Goal: Complete application form: Complete application form

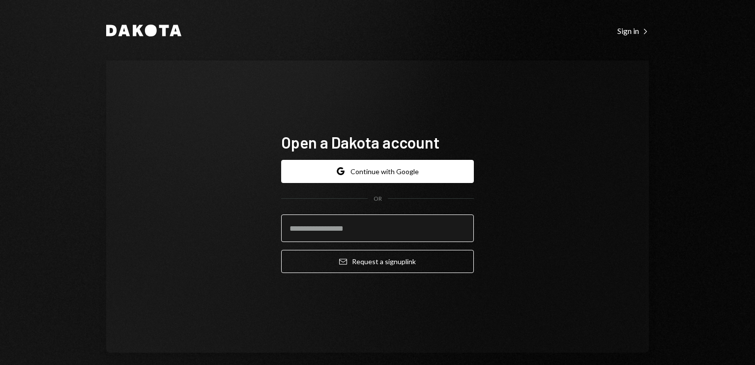
click at [305, 220] on input "email" at bounding box center [377, 228] width 193 height 28
click at [312, 228] on input "**********" at bounding box center [377, 228] width 193 height 28
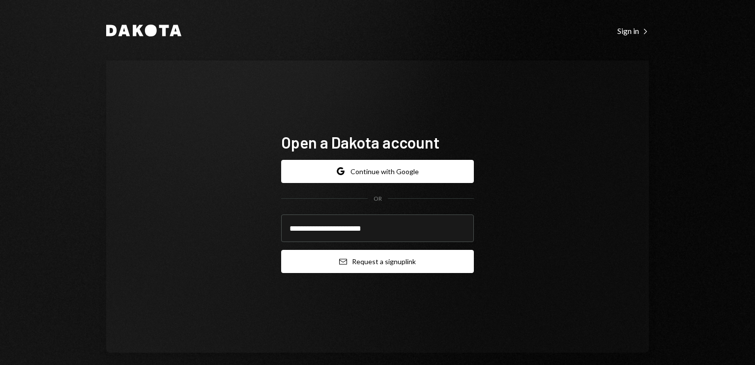
type input "**********"
click at [352, 260] on button "Email Request a sign up link" at bounding box center [377, 261] width 193 height 23
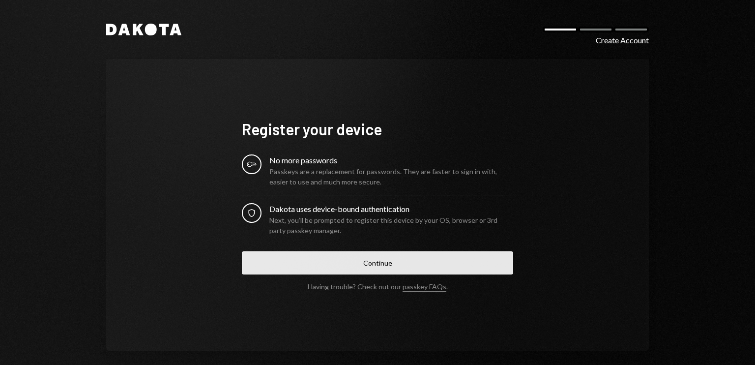
click at [358, 269] on button "Continue" at bounding box center [377, 262] width 271 height 23
click at [347, 265] on button "Continue" at bounding box center [377, 262] width 271 height 23
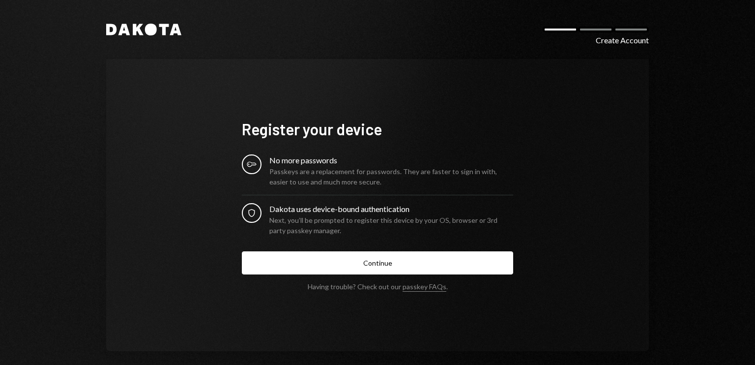
click at [609, 37] on div "Create Account" at bounding box center [622, 40] width 53 height 12
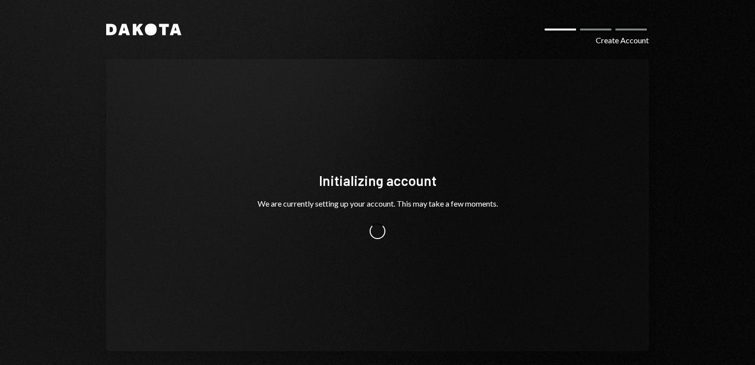
click at [481, 168] on div "Initializing account We are currently setting up your account. This may take a …" at bounding box center [377, 205] width 295 height 147
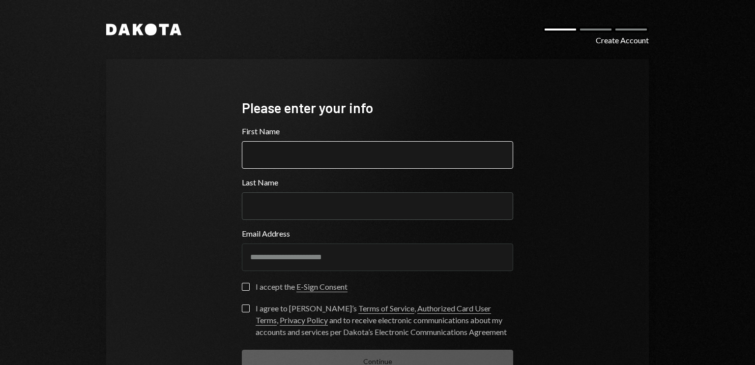
click at [285, 154] on input "First Name" at bounding box center [377, 155] width 271 height 28
type input "******"
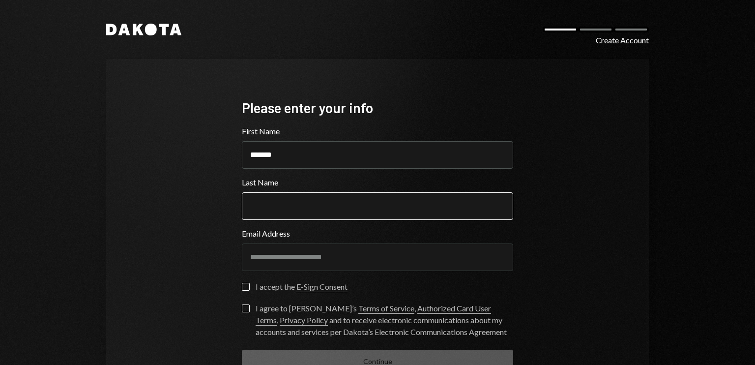
click at [299, 210] on input "Last Name" at bounding box center [377, 206] width 271 height 28
type input "*********"
click at [242, 287] on button "I accept the E-Sign Consent" at bounding box center [246, 287] width 8 height 8
click at [244, 307] on button "I agree to Dakota’s Terms of Service , Authorized Card User Terms , Privacy Pol…" at bounding box center [246, 308] width 8 height 8
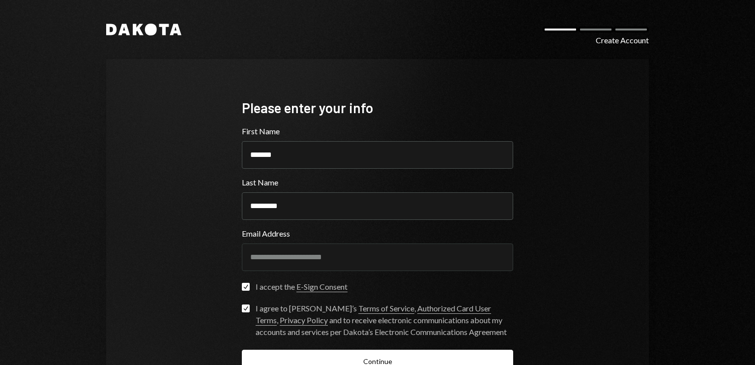
scroll to position [49, 0]
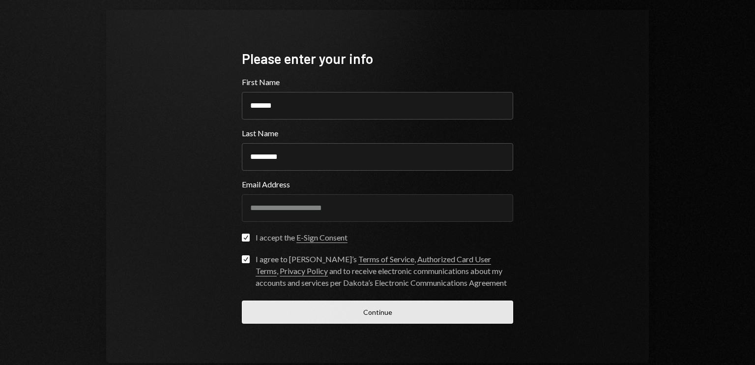
click at [335, 306] on button "Continue" at bounding box center [377, 311] width 271 height 23
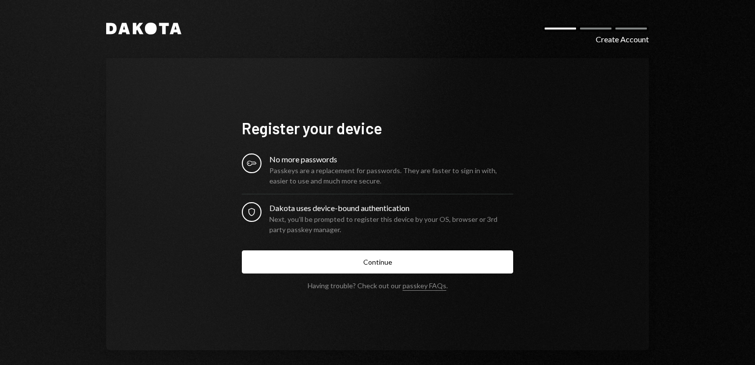
scroll to position [0, 0]
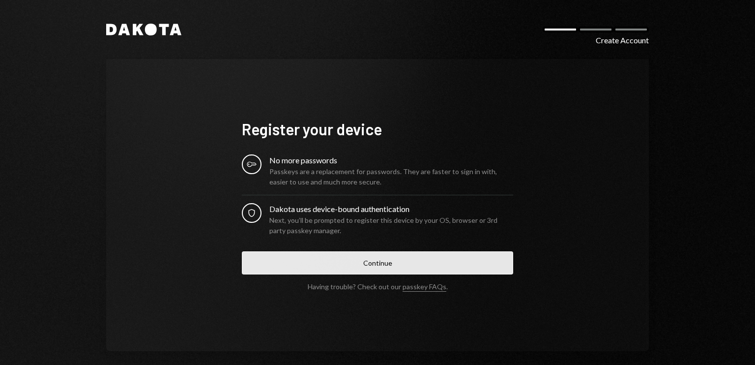
click at [315, 261] on button "Continue" at bounding box center [377, 262] width 271 height 23
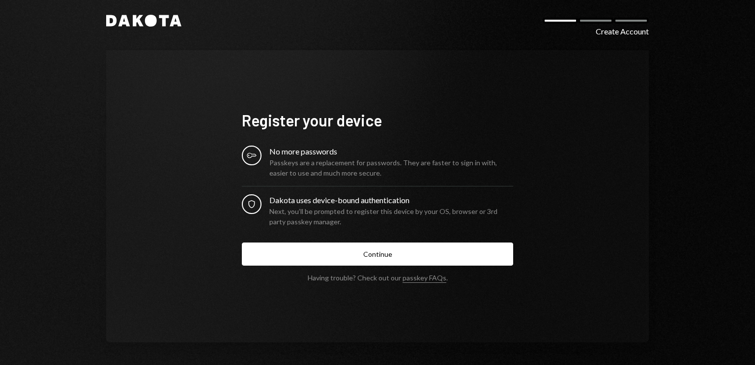
scroll to position [9, 0]
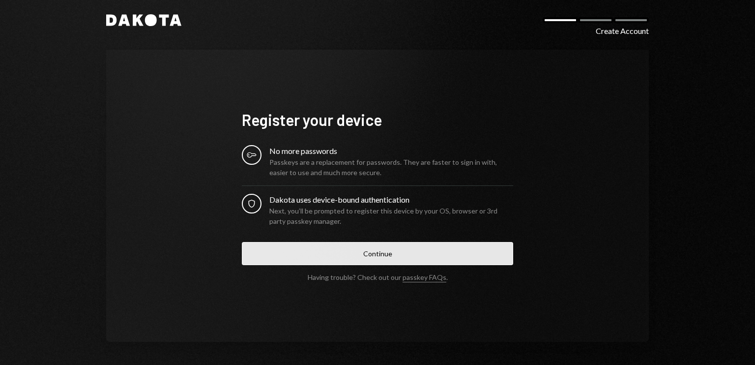
click at [360, 258] on button "Continue" at bounding box center [377, 253] width 271 height 23
click at [307, 257] on button "Continue" at bounding box center [377, 253] width 271 height 23
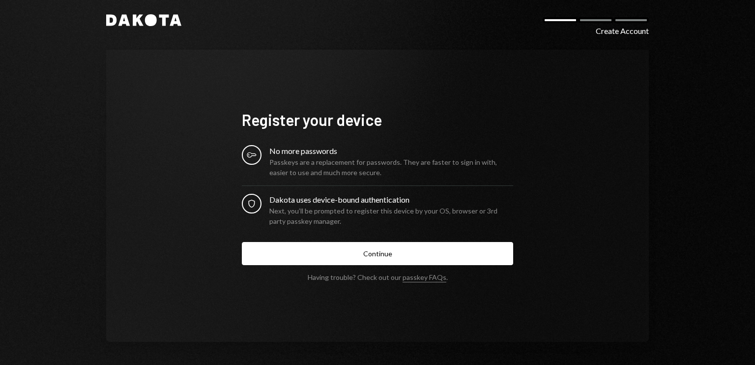
scroll to position [0, 0]
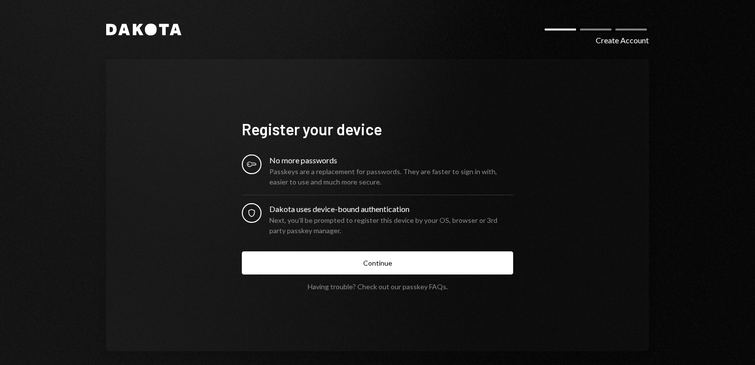
click at [417, 287] on link "passkey FAQs" at bounding box center [425, 286] width 44 height 9
